Goal: Check status: Check status

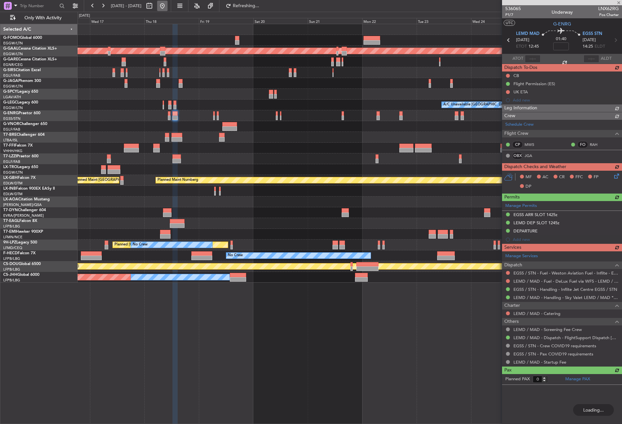
click at [168, 2] on button at bounding box center [162, 6] width 10 height 10
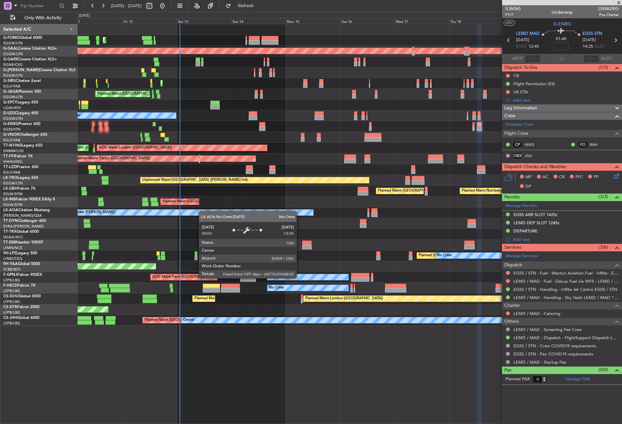
click at [196, 212] on div "Planned Maint [GEOGRAPHIC_DATA] ([GEOGRAPHIC_DATA]) Planned [GEOGRAPHIC_DATA] U…" at bounding box center [350, 174] width 544 height 301
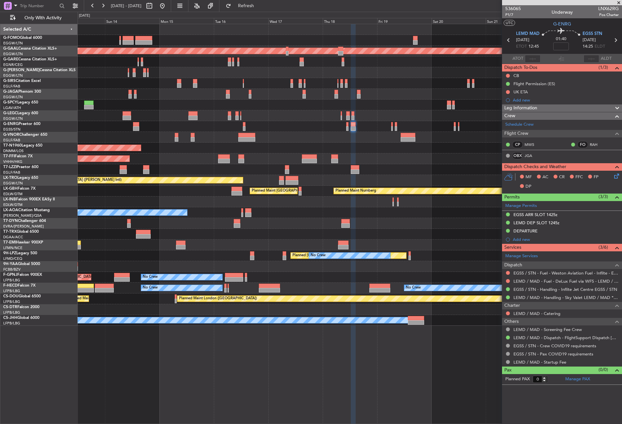
click at [163, 221] on div "Planned Maint [GEOGRAPHIC_DATA] ([GEOGRAPHIC_DATA]) Planned [GEOGRAPHIC_DATA] P…" at bounding box center [350, 174] width 544 height 301
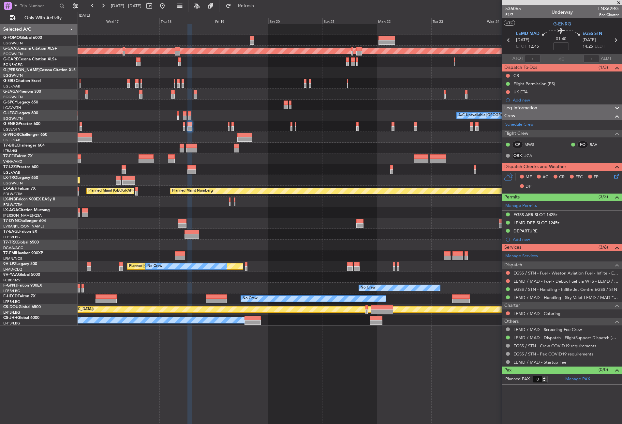
click at [171, 156] on div "Planned Maint Tianjin ([GEOGRAPHIC_DATA])" at bounding box center [350, 158] width 544 height 11
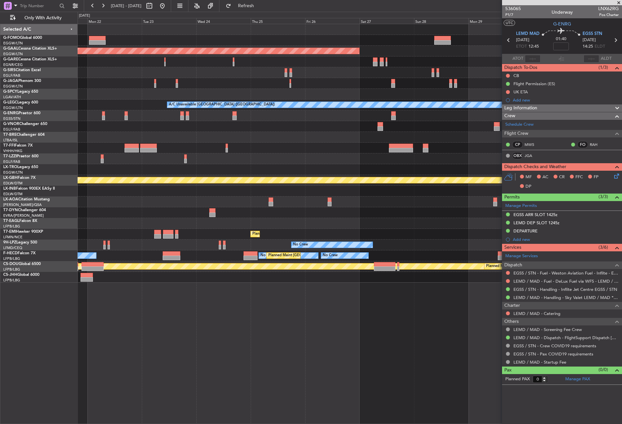
click at [146, 159] on div "Planned Maint Dusseldorf A/C Unavailable [GEOGRAPHIC_DATA] ([GEOGRAPHIC_DATA]) …" at bounding box center [350, 153] width 544 height 258
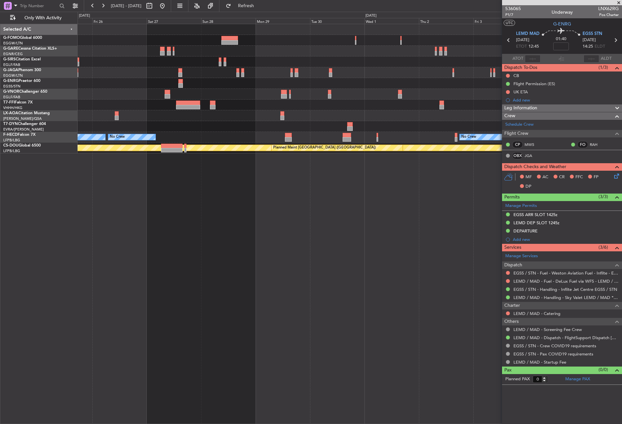
drag, startPoint x: 186, startPoint y: 6, endPoint x: 189, endPoint y: 18, distance: 12.0
click at [168, 6] on button at bounding box center [162, 6] width 10 height 10
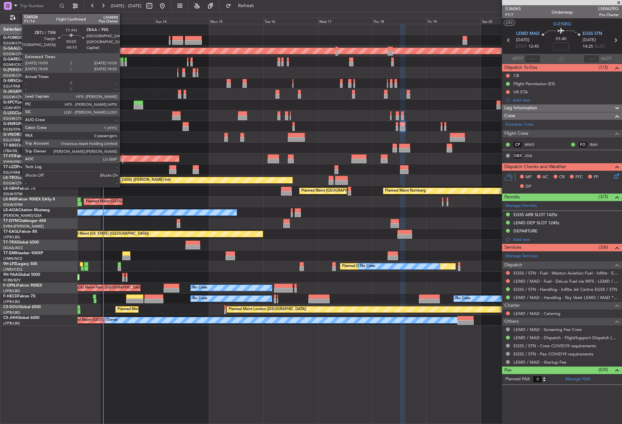
click at [123, 159] on div at bounding box center [122, 161] width 1 height 5
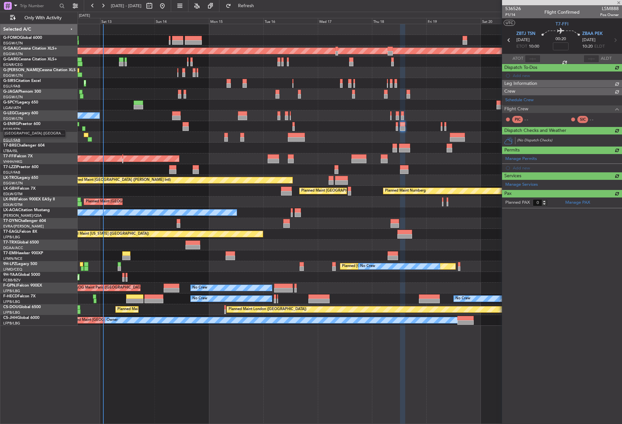
type input "-00:10"
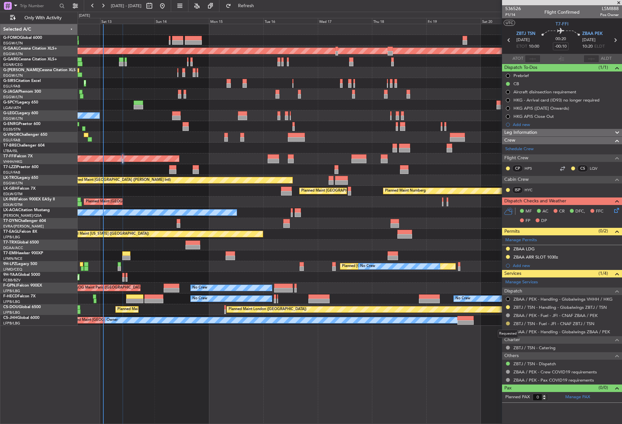
click at [508, 323] on button at bounding box center [508, 323] width 4 height 4
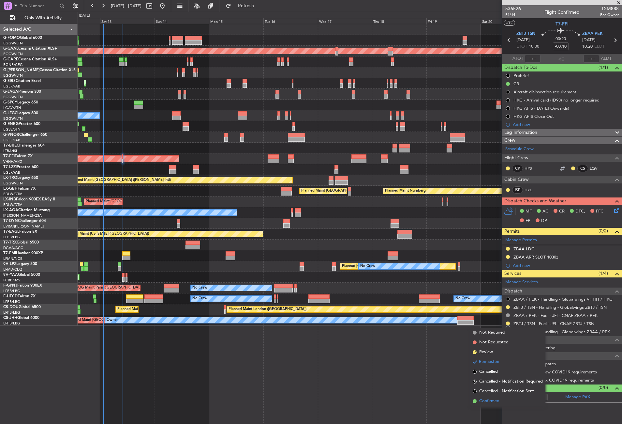
click at [488, 402] on span "Confirmed" at bounding box center [490, 401] width 20 height 7
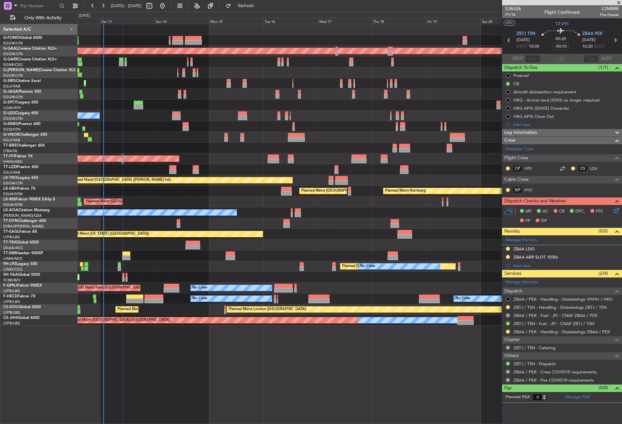
click at [165, 357] on div "Planned Maint [GEOGRAPHIC_DATA] ([GEOGRAPHIC_DATA]) Planned [GEOGRAPHIC_DATA] P…" at bounding box center [350, 224] width 545 height 400
